Goal: Task Accomplishment & Management: Use online tool/utility

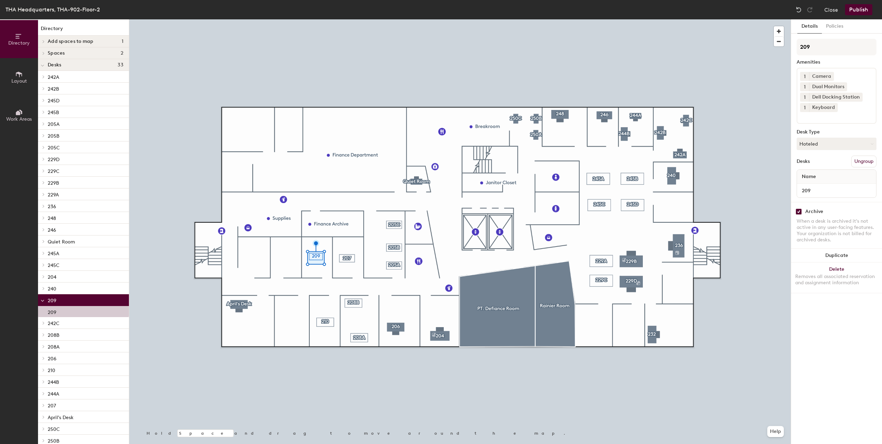
click at [813, 209] on div "Archive" at bounding box center [814, 212] width 18 height 6
click at [795, 213] on div "Archive When a desk is archived it's not active in any user-facing features. Yo…" at bounding box center [836, 226] width 91 height 49
click at [799, 210] on input "checkbox" at bounding box center [799, 211] width 6 height 6
checkbox input "false"
click at [855, 9] on button "Publish" at bounding box center [858, 9] width 27 height 11
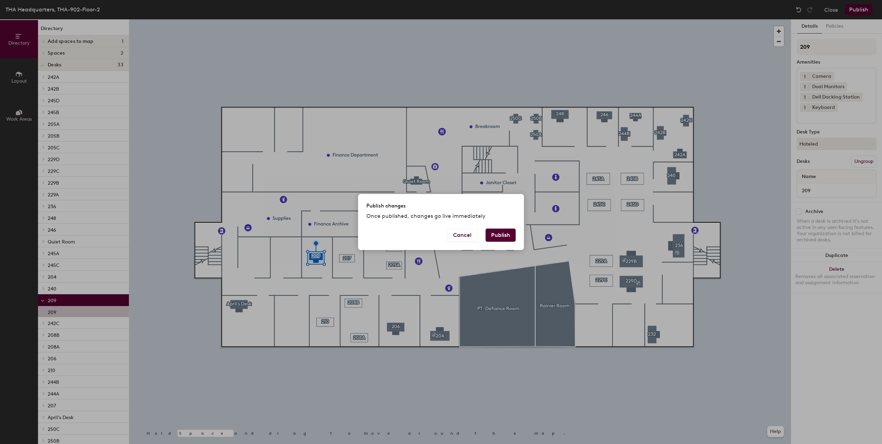
click at [505, 231] on button "Publish" at bounding box center [501, 235] width 30 height 13
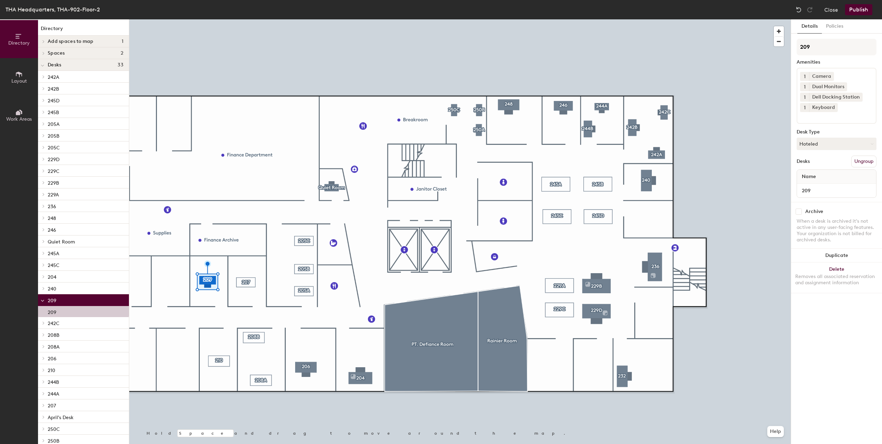
click at [828, 3] on div "THA Headquarters, THA-902-Floor-2 Close Publish" at bounding box center [441, 9] width 882 height 19
click at [826, 9] on button "Close" at bounding box center [831, 9] width 14 height 11
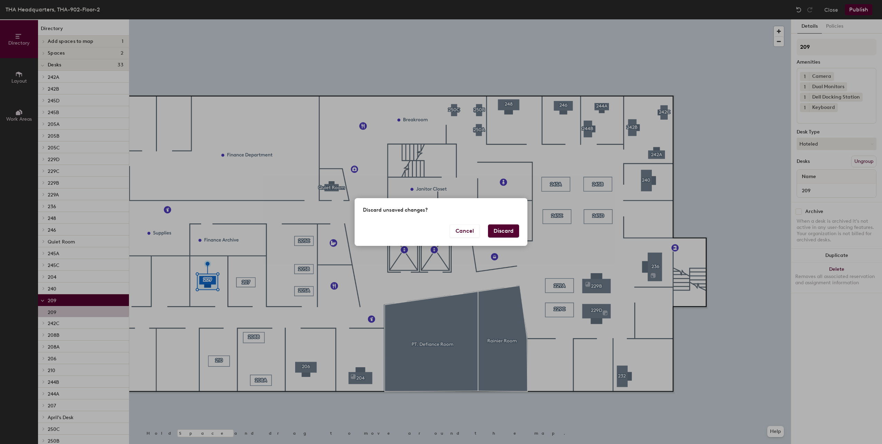
click at [489, 228] on button "Discard" at bounding box center [503, 230] width 31 height 13
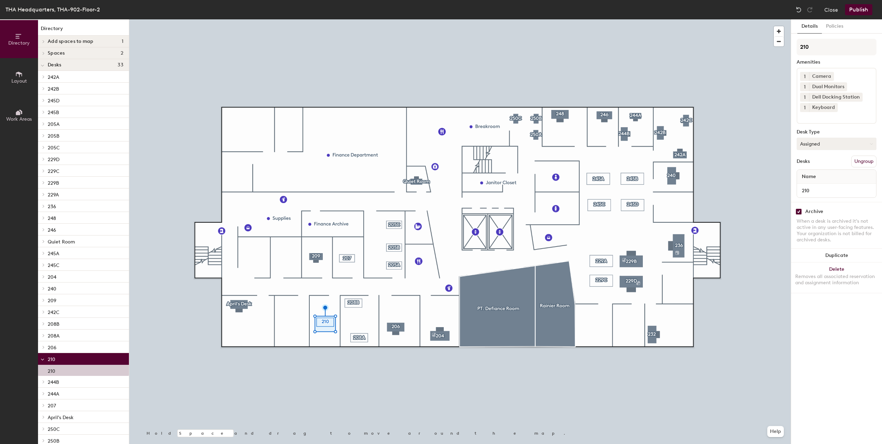
click at [807, 142] on button "Assigned" at bounding box center [837, 144] width 80 height 12
click at [799, 210] on input "checkbox" at bounding box center [799, 211] width 6 height 6
checkbox input "false"
click at [860, 10] on button "Publish" at bounding box center [858, 9] width 27 height 11
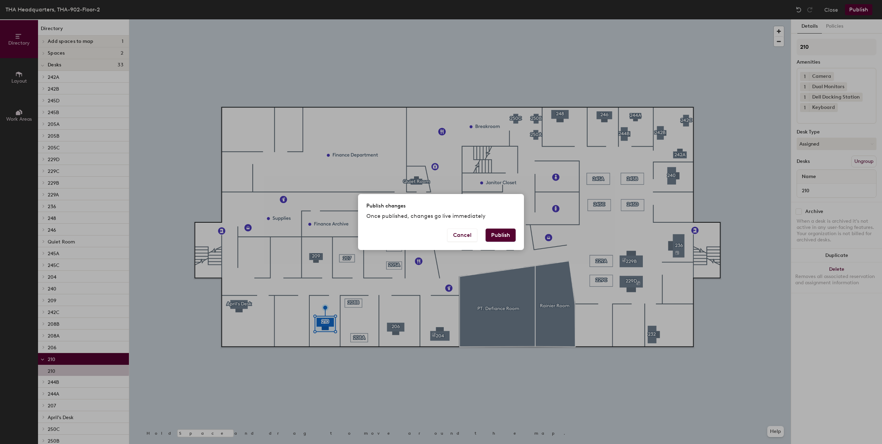
click at [492, 236] on button "Publish" at bounding box center [501, 235] width 30 height 13
